Goal: Transaction & Acquisition: Purchase product/service

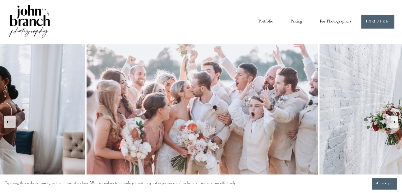
click at [340, 20] on span "For Photographers" at bounding box center [336, 22] width 32 height 8
click at [0, 0] on span "Presets" at bounding box center [0, 0] width 0 height 0
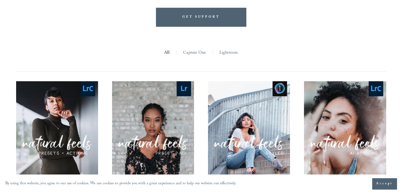
scroll to position [459, 0]
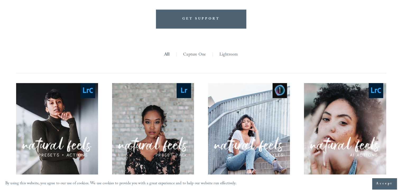
click at [226, 57] on link "Lightroom" at bounding box center [229, 55] width 19 height 8
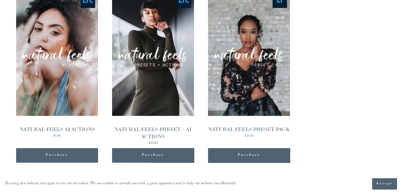
scroll to position [593, 0]
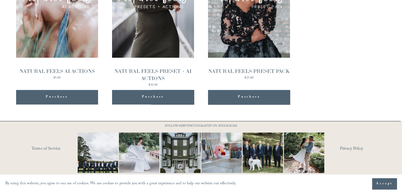
click at [242, 76] on div "NATURAL FEELS PRESET PACK $25.00" at bounding box center [249, 74] width 82 height 12
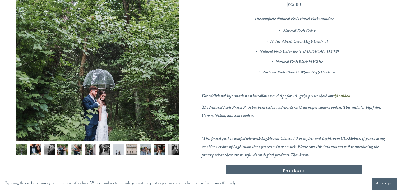
scroll to position [93, 0]
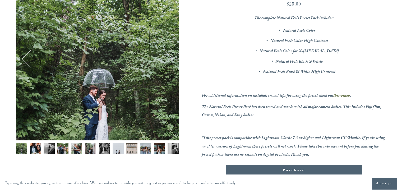
click at [116, 145] on img "Image 8 of 12" at bounding box center [118, 148] width 11 height 11
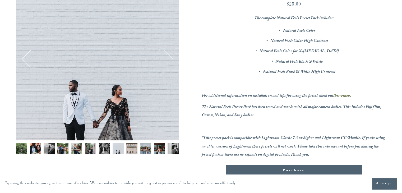
click at [130, 148] on img "Image 9 of 12" at bounding box center [131, 148] width 11 height 11
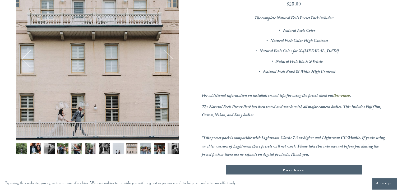
click at [143, 150] on img "Image 10 of 12" at bounding box center [145, 148] width 11 height 11
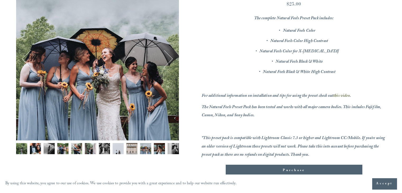
click at [150, 150] on img "Image 10 of 12" at bounding box center [145, 148] width 11 height 11
click at [157, 149] on img "Image 11 of 12" at bounding box center [159, 148] width 11 height 11
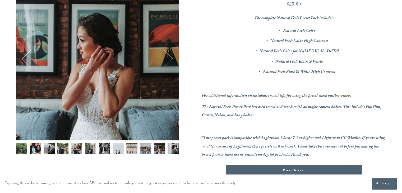
click at [174, 150] on img "Image 12 of 12" at bounding box center [173, 148] width 11 height 11
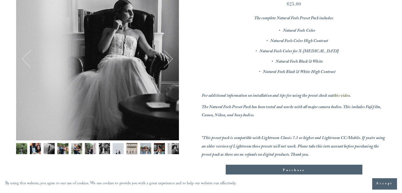
click at [168, 65] on button "Next" at bounding box center [164, 58] width 17 height 17
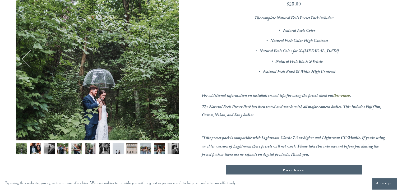
click at [168, 65] on button "Next" at bounding box center [164, 58] width 17 height 17
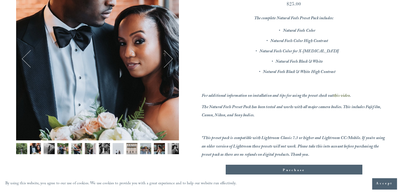
click at [168, 66] on button "Next" at bounding box center [164, 58] width 17 height 17
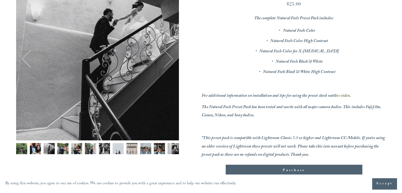
click at [168, 66] on button "Next" at bounding box center [164, 58] width 17 height 17
click at [168, 65] on button "Next" at bounding box center [164, 58] width 17 height 17
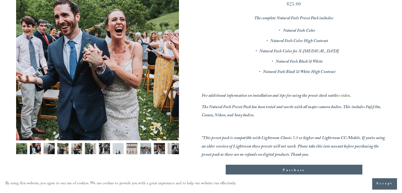
click at [167, 65] on button "Next" at bounding box center [164, 58] width 17 height 17
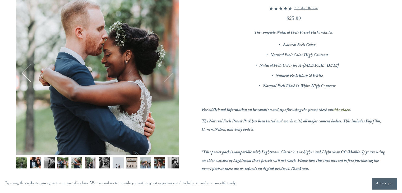
scroll to position [78, 0]
click at [169, 71] on button "Next" at bounding box center [164, 73] width 17 height 17
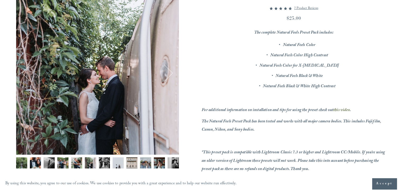
click at [169, 71] on button "Next" at bounding box center [164, 73] width 17 height 17
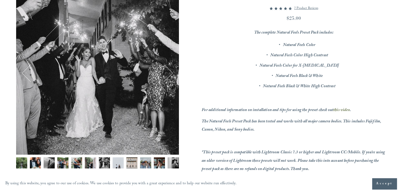
click at [169, 71] on button "Next" at bounding box center [164, 73] width 17 height 17
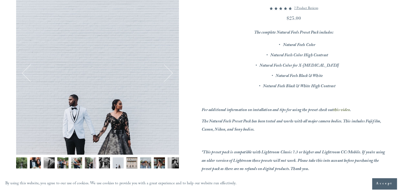
click at [169, 71] on button "Next" at bounding box center [164, 73] width 17 height 17
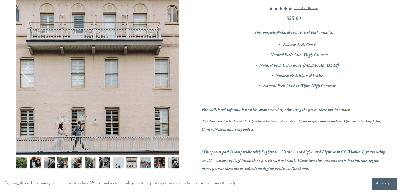
click at [169, 71] on button "Next" at bounding box center [164, 73] width 17 height 17
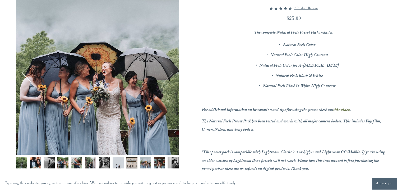
click at [169, 71] on button "Next" at bounding box center [164, 73] width 17 height 17
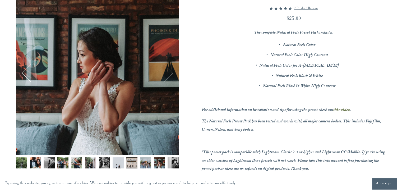
click at [169, 71] on button "Next" at bounding box center [164, 73] width 17 height 17
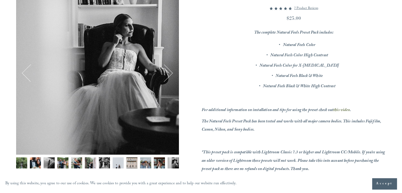
click at [169, 71] on button "Next" at bounding box center [164, 73] width 17 height 17
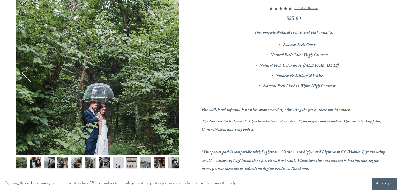
click at [169, 71] on button "Next" at bounding box center [164, 73] width 17 height 17
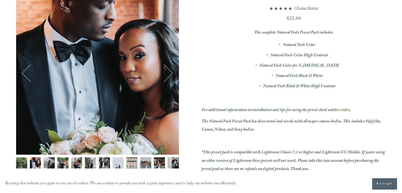
click at [169, 71] on button "Next" at bounding box center [164, 73] width 17 height 17
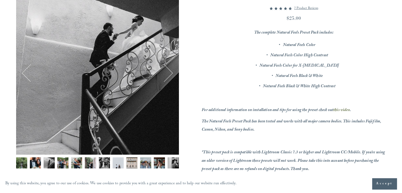
click at [169, 71] on button "Next" at bounding box center [164, 73] width 17 height 17
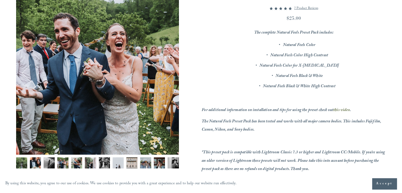
click at [168, 69] on button "Next" at bounding box center [164, 73] width 17 height 17
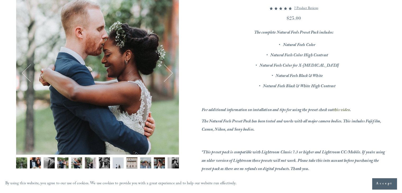
click at [168, 68] on button "Next" at bounding box center [164, 73] width 17 height 17
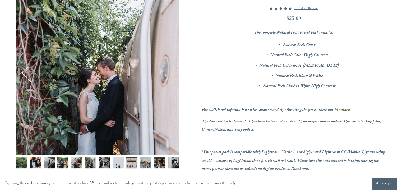
click at [167, 65] on button "Next" at bounding box center [164, 73] width 17 height 17
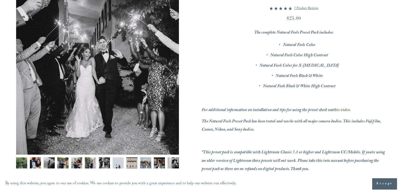
click at [167, 61] on div "Image 7 of 12" at bounding box center [97, 73] width 163 height 163
click at [73, 168] on img "Image 5 of 12" at bounding box center [76, 162] width 11 height 11
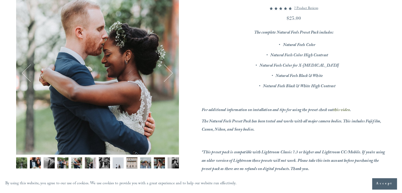
click at [93, 166] on img "Image 6 of 12" at bounding box center [90, 162] width 11 height 11
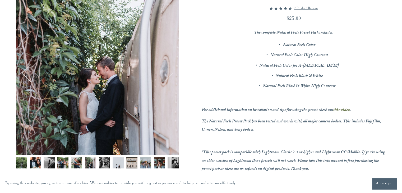
click at [103, 167] on img "Image 7 of 12" at bounding box center [104, 162] width 11 height 11
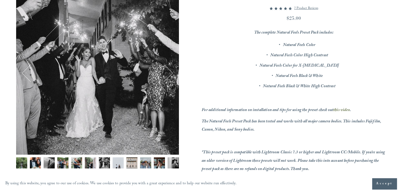
click at [117, 166] on img "Image 8 of 12" at bounding box center [118, 162] width 11 height 11
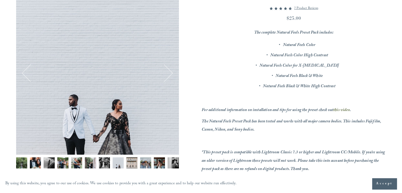
click at [128, 164] on img "Image 9 of 12" at bounding box center [131, 162] width 11 height 11
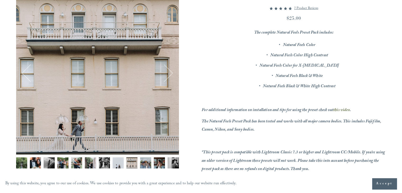
click at [137, 165] on img "Image 9 of 12" at bounding box center [131, 162] width 11 height 11
click at [144, 165] on img "Image 10 of 12" at bounding box center [145, 162] width 11 height 11
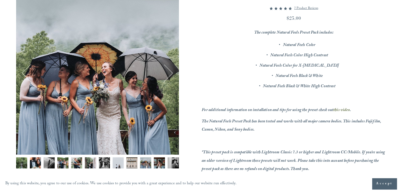
click at [162, 162] on img "Image 11 of 12" at bounding box center [159, 162] width 11 height 11
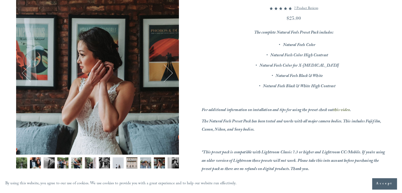
click at [170, 163] on img "Image 12 of 12" at bounding box center [173, 162] width 11 height 11
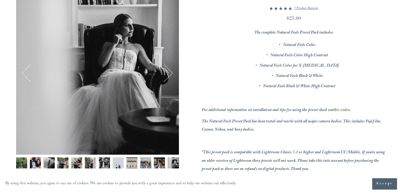
click at [69, 163] on div "Gallery thumbnails" at bounding box center [97, 164] width 163 height 14
click at [74, 164] on img "Image 5 of 12" at bounding box center [76, 162] width 11 height 11
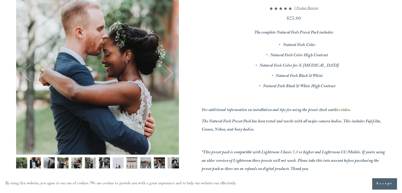
click at [93, 163] on img "Image 6 of 12" at bounding box center [90, 162] width 11 height 11
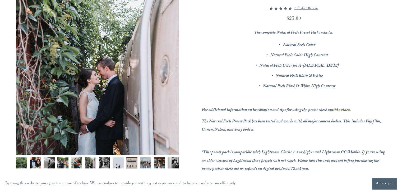
click at [100, 164] on img "Image 7 of 12" at bounding box center [104, 162] width 11 height 11
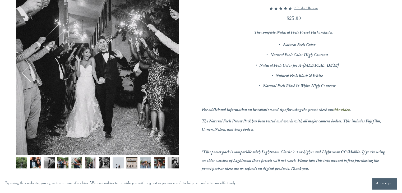
click at [87, 163] on img "Image 6 of 12" at bounding box center [90, 162] width 11 height 11
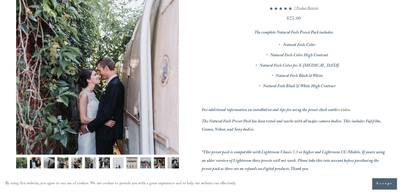
click at [77, 163] on img "Image 5 of 12" at bounding box center [76, 162] width 11 height 11
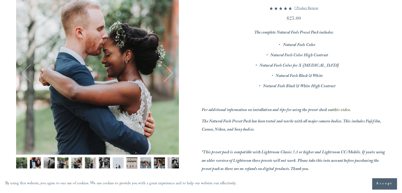
click at [66, 162] on img "Image 4 of 12" at bounding box center [62, 162] width 11 height 11
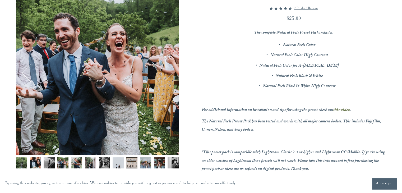
click at [50, 158] on img "Image 3 of 12" at bounding box center [49, 162] width 11 height 11
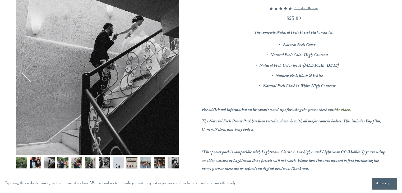
click at [30, 162] on img "Image 2 of 12" at bounding box center [35, 162] width 11 height 11
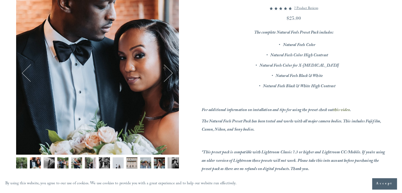
click at [116, 161] on img "Image 8 of 12" at bounding box center [118, 162] width 11 height 11
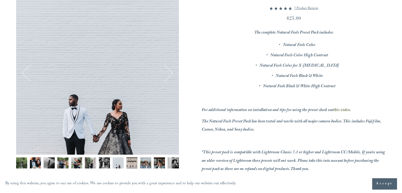
click at [101, 163] on img "Image 7 of 12" at bounding box center [104, 162] width 11 height 11
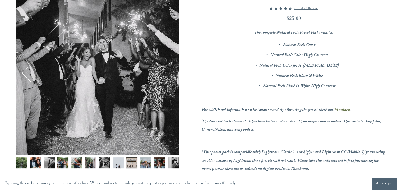
click at [93, 163] on img "Image 6 of 12" at bounding box center [90, 162] width 11 height 11
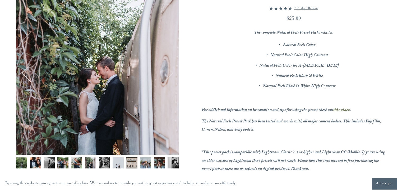
click at [18, 164] on img "Image 1 of 12" at bounding box center [21, 162] width 11 height 11
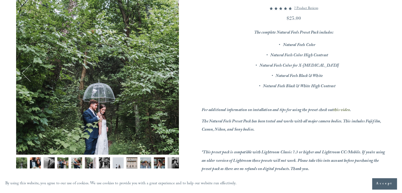
click at [30, 164] on img "Image 2 of 12" at bounding box center [35, 162] width 11 height 11
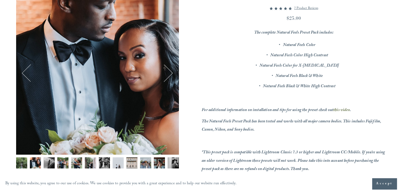
click at [51, 161] on img "Image 3 of 12" at bounding box center [49, 162] width 11 height 11
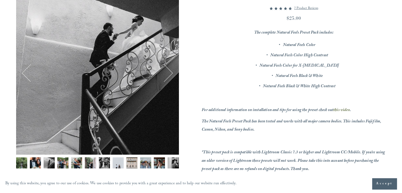
click at [65, 163] on img "Image 4 of 12" at bounding box center [62, 162] width 11 height 11
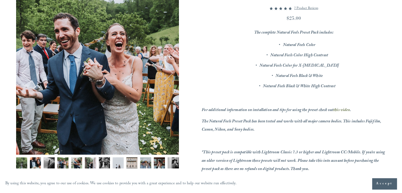
click at [70, 166] on div "Gallery thumbnails" at bounding box center [97, 164] width 163 height 14
click at [71, 166] on img "Image 5 of 12" at bounding box center [76, 162] width 11 height 11
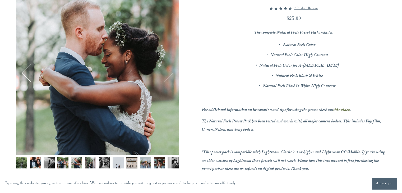
click at [88, 162] on img "Image 6 of 12" at bounding box center [90, 162] width 11 height 11
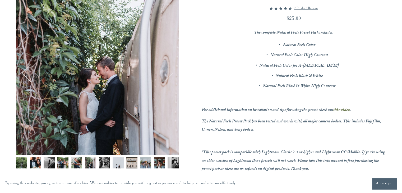
click at [99, 155] on div "6 / 12 Image 1 of 12 Image 2 of 12 Image 3 of 12" at bounding box center [97, 91] width 163 height 199
click at [103, 160] on img "Image 7 of 12" at bounding box center [104, 162] width 11 height 11
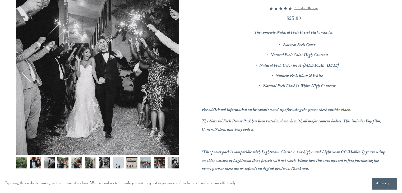
click at [119, 159] on img "Image 8 of 12" at bounding box center [118, 162] width 11 height 11
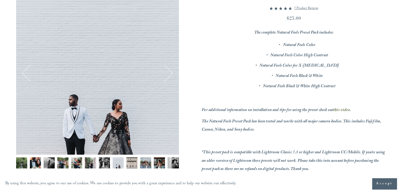
click at [131, 162] on img "Image 9 of 12" at bounding box center [131, 162] width 11 height 11
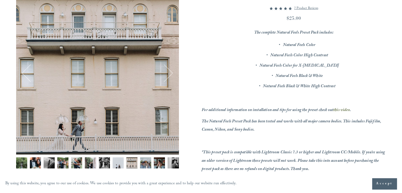
click at [141, 161] on img "Image 10 of 12" at bounding box center [145, 162] width 11 height 11
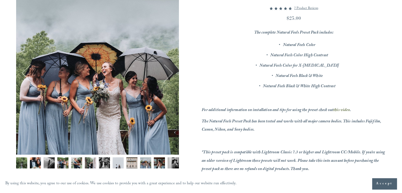
click at [156, 165] on img "Image 11 of 12" at bounding box center [159, 162] width 11 height 11
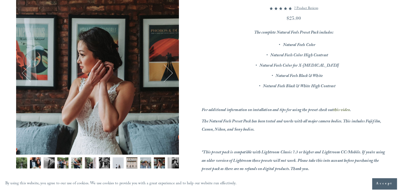
click at [168, 163] on img "Image 12 of 12" at bounding box center [173, 162] width 11 height 11
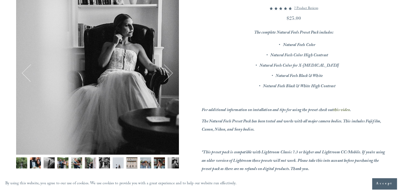
click at [166, 76] on button "Next" at bounding box center [164, 73] width 17 height 17
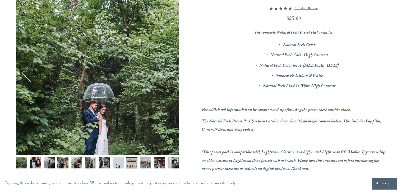
click at [166, 76] on button "Next" at bounding box center [164, 73] width 17 height 17
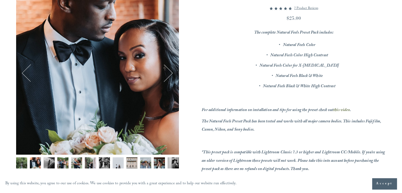
click at [166, 76] on button "Next" at bounding box center [164, 73] width 17 height 17
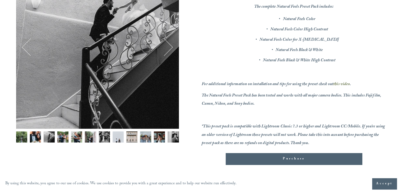
scroll to position [97, 0]
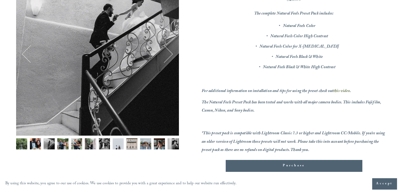
click at [336, 90] on em "this video" at bounding box center [342, 91] width 17 height 7
click at [248, 170] on button "Purchase Added!" at bounding box center [294, 166] width 137 height 12
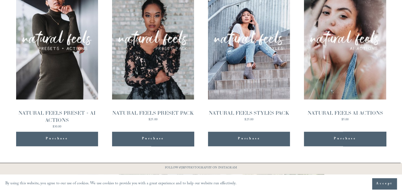
scroll to position [565, 0]
click at [350, 113] on div "NATURAL FEELS AI ACTIONS" at bounding box center [345, 113] width 76 height 7
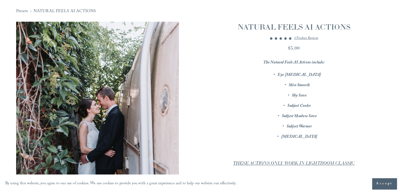
scroll to position [47, 0]
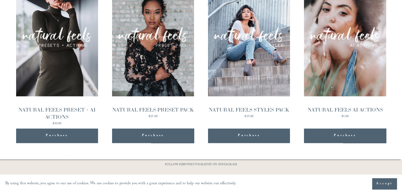
scroll to position [565, 0]
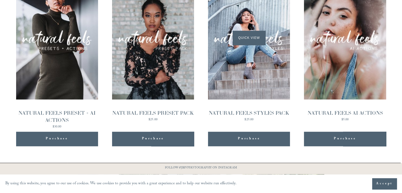
click at [246, 81] on div "Quick View" at bounding box center [249, 37] width 82 height 123
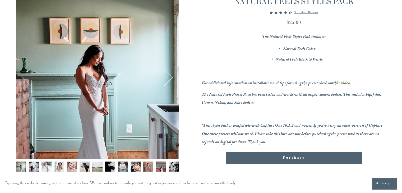
scroll to position [75, 0]
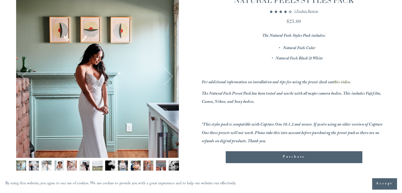
click at [52, 167] on div "Gallery thumbnails" at bounding box center [97, 167] width 163 height 13
click at [59, 166] on img "Image 4 of 13" at bounding box center [59, 166] width 10 height 10
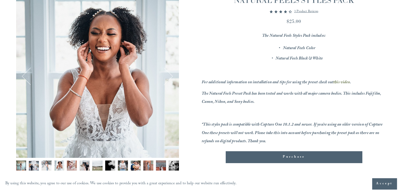
click at [71, 167] on img "Image 5 of 13" at bounding box center [72, 166] width 10 height 10
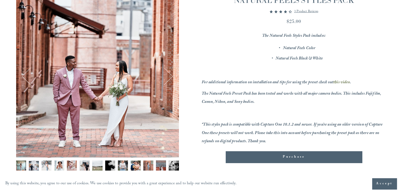
click at [107, 165] on img "Image 8 of 13" at bounding box center [110, 166] width 10 height 10
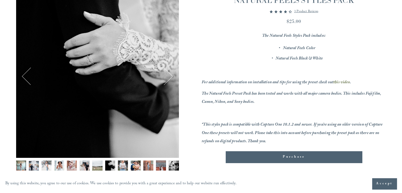
click at [132, 162] on img "Image 10 of 13" at bounding box center [136, 166] width 10 height 10
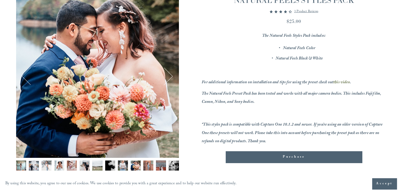
click at [149, 161] on img "Image 11 of 13" at bounding box center [148, 166] width 10 height 10
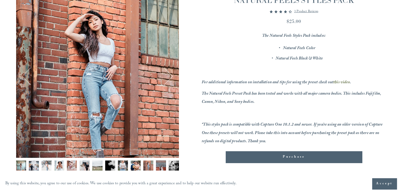
click at [162, 165] on img "Image 12 of 13" at bounding box center [161, 166] width 10 height 10
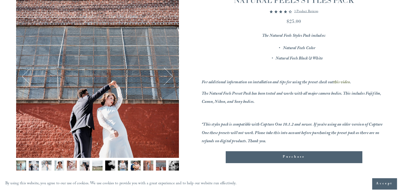
click at [170, 166] on img "Image 13 of 13" at bounding box center [174, 166] width 10 height 10
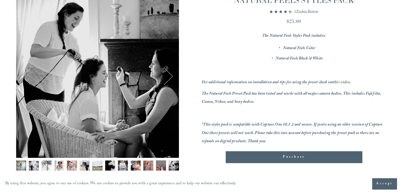
click at [173, 81] on div "Image 13 of 13" at bounding box center [97, 76] width 163 height 163
click at [171, 80] on button "Next" at bounding box center [164, 76] width 17 height 17
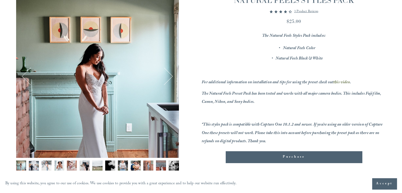
click at [171, 80] on button "Next" at bounding box center [164, 76] width 17 height 17
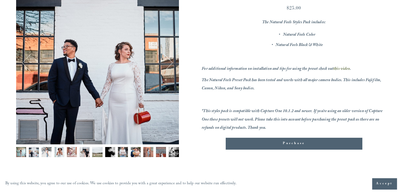
scroll to position [90, 0]
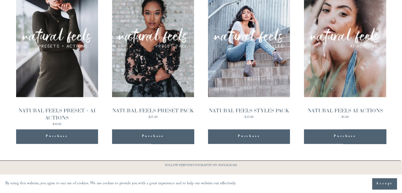
scroll to position [565, 0]
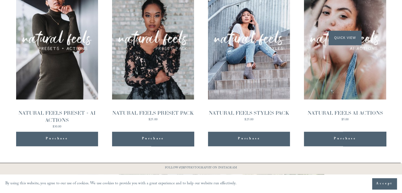
click at [307, 70] on div "Quick View" at bounding box center [345, 37] width 82 height 123
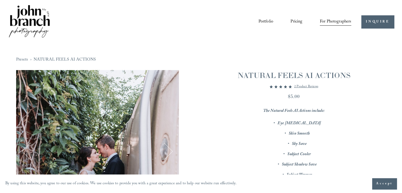
drag, startPoint x: 0, startPoint y: 0, endPoint x: 255, endPoint y: 50, distance: 259.9
click at [255, 50] on div "Presets › NATURAL FEELS AI ACTIONS 1 / 12 Image 1 of 12 Image 2 of 12" at bounding box center [201, 187] width 387 height 287
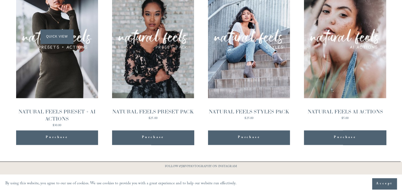
scroll to position [565, 0]
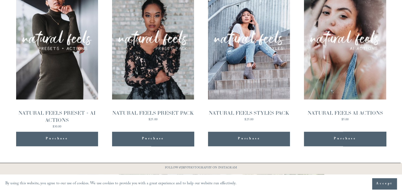
click at [46, 112] on div "NATURAL FEELS PRESET + AI ACTIONS" at bounding box center [57, 117] width 82 height 14
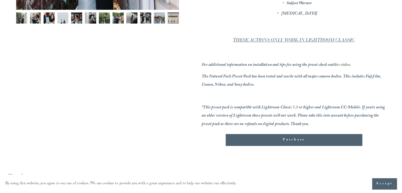
scroll to position [225, 0]
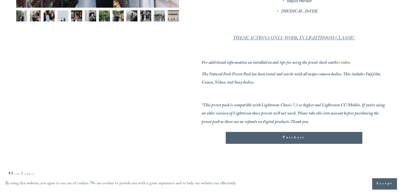
click at [274, 140] on div "Purchase Added!" at bounding box center [294, 137] width 128 height 5
